Goal: Find specific page/section: Find specific page/section

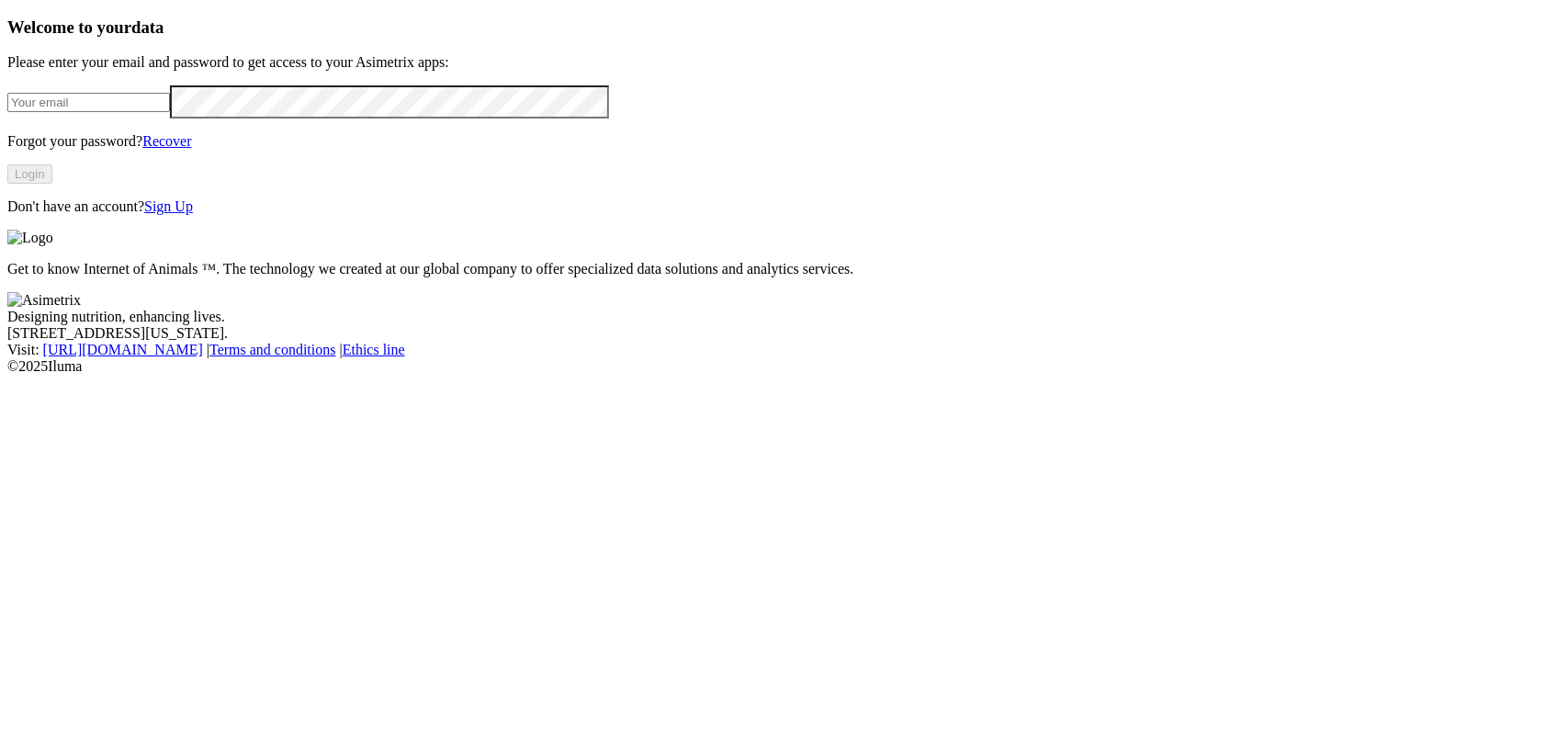
type input "[EMAIL_ADDRESS][DOMAIN_NAME]"
click at [52, 183] on button "Login" at bounding box center [30, 174] width 45 height 19
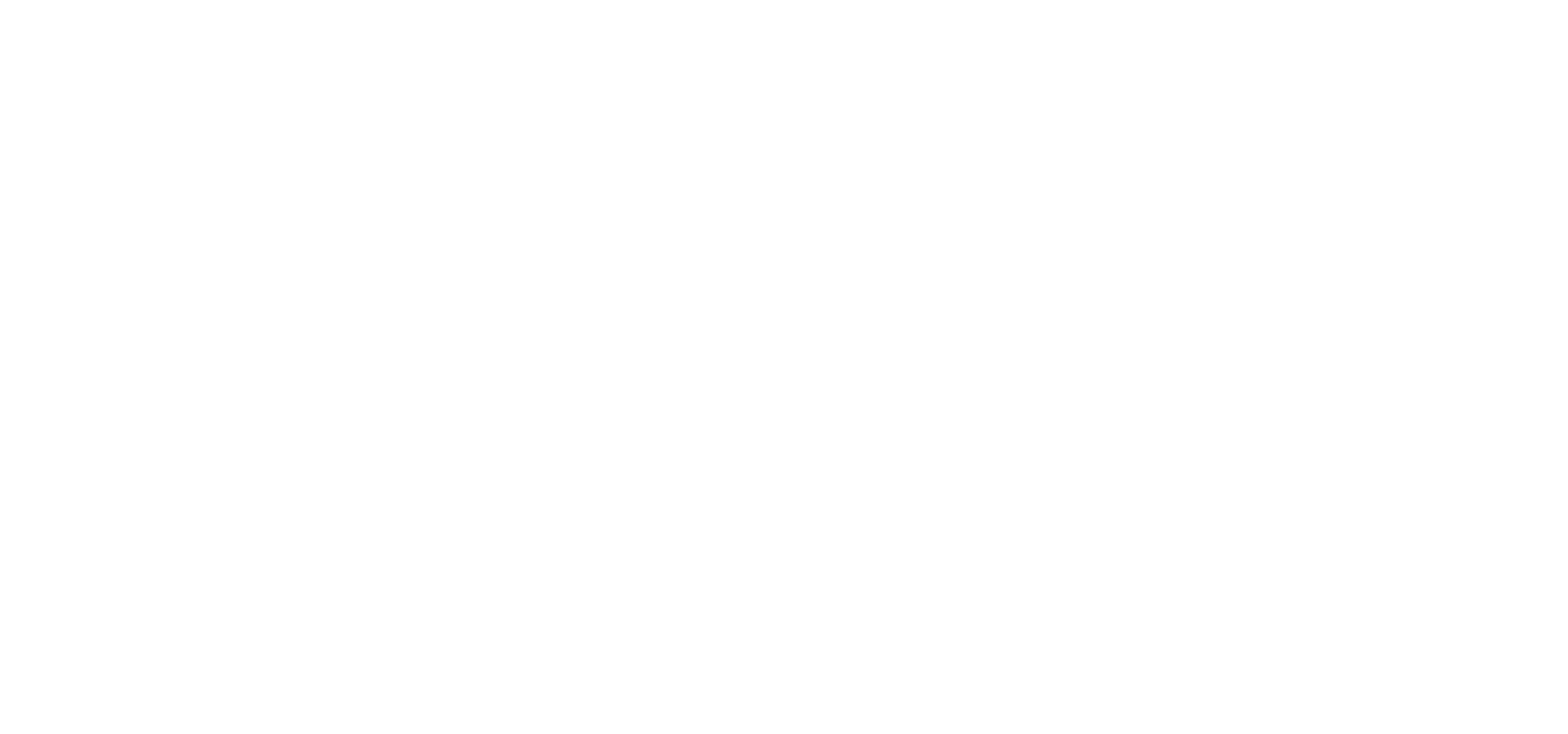
scroll to position [1128, 0]
